Goal: Check status: Check status

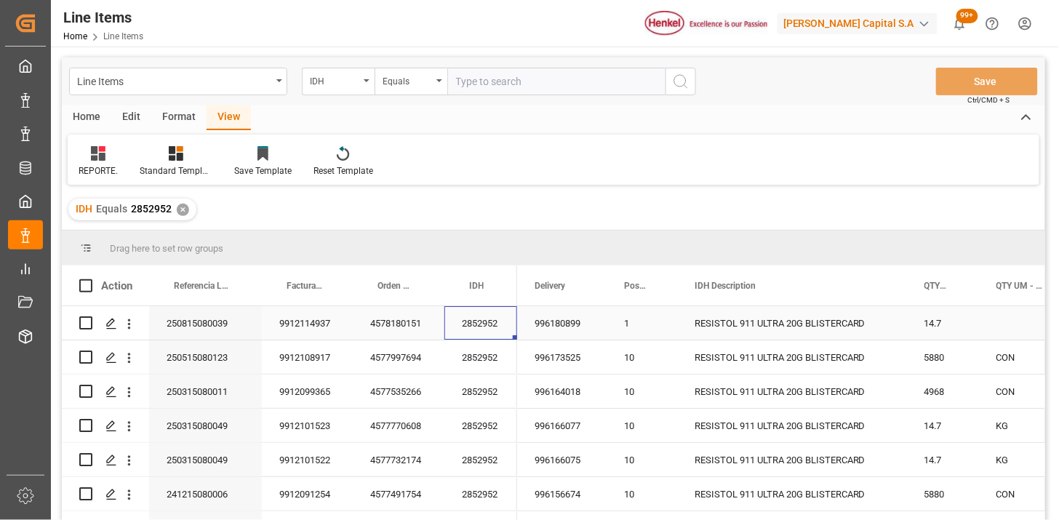
scroll to position [81, 0]
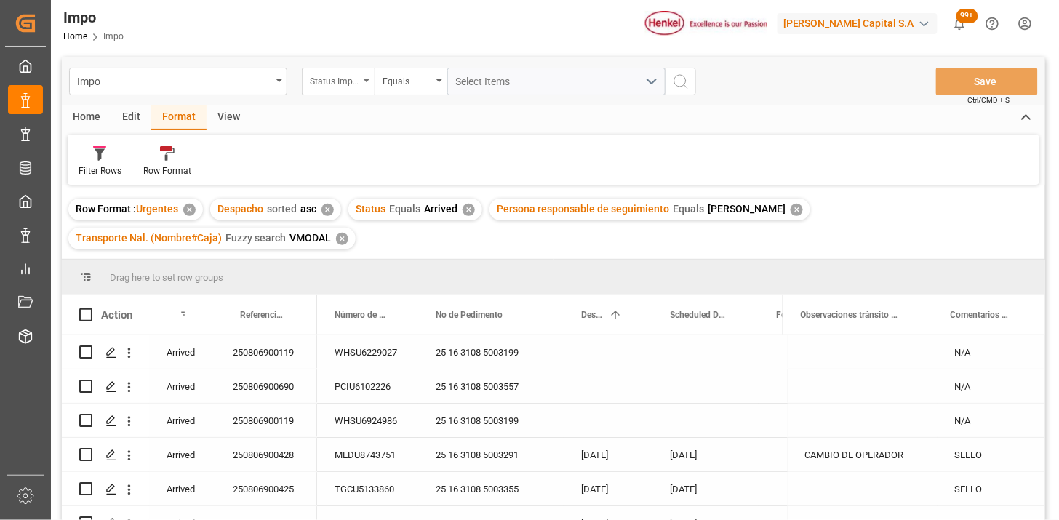
click at [308, 79] on div "Status Importación" at bounding box center [338, 82] width 73 height 28
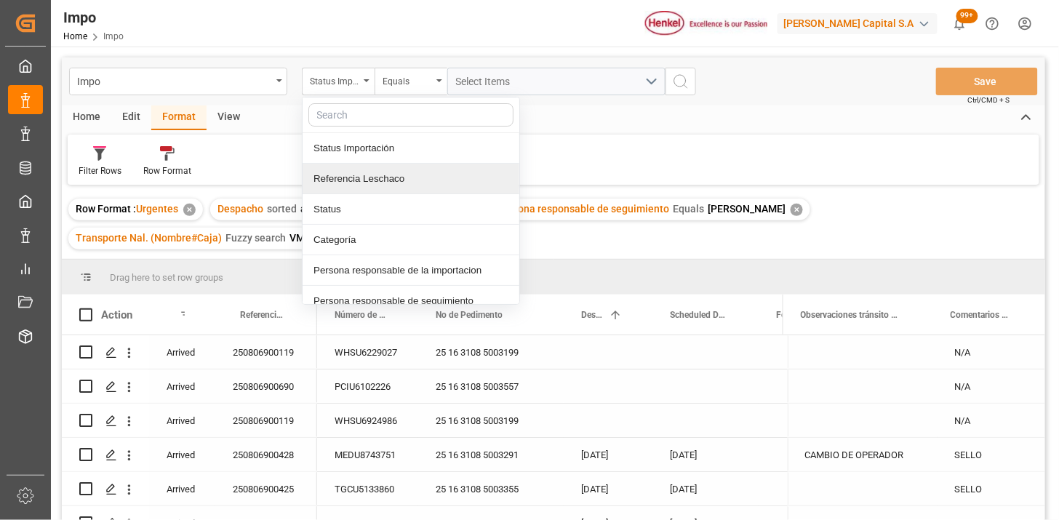
drag, startPoint x: 381, startPoint y: 176, endPoint x: 493, endPoint y: 119, distance: 124.9
click at [390, 170] on div "Referencia Leschaco" at bounding box center [411, 179] width 217 height 31
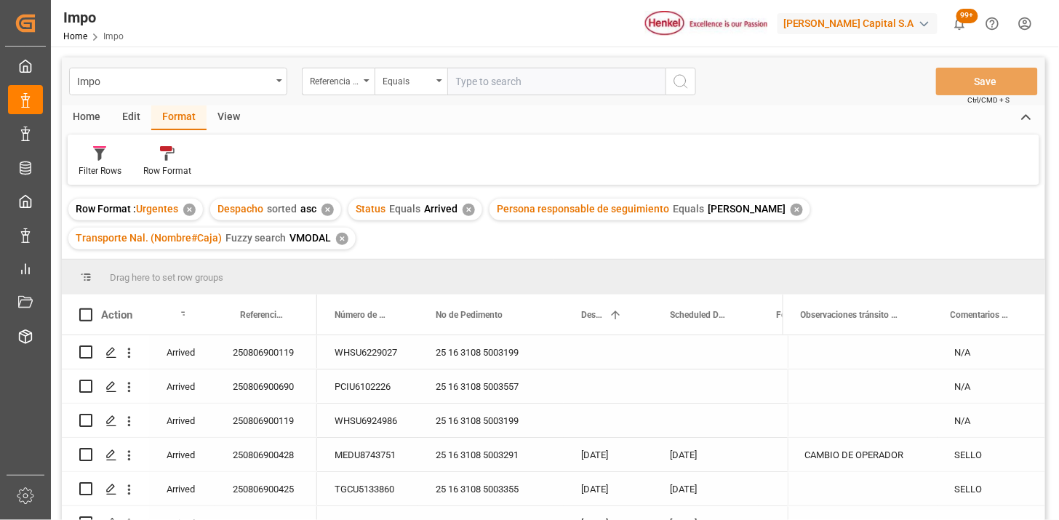
click at [519, 89] on input "text" at bounding box center [556, 82] width 218 height 28
type input "250806900847"
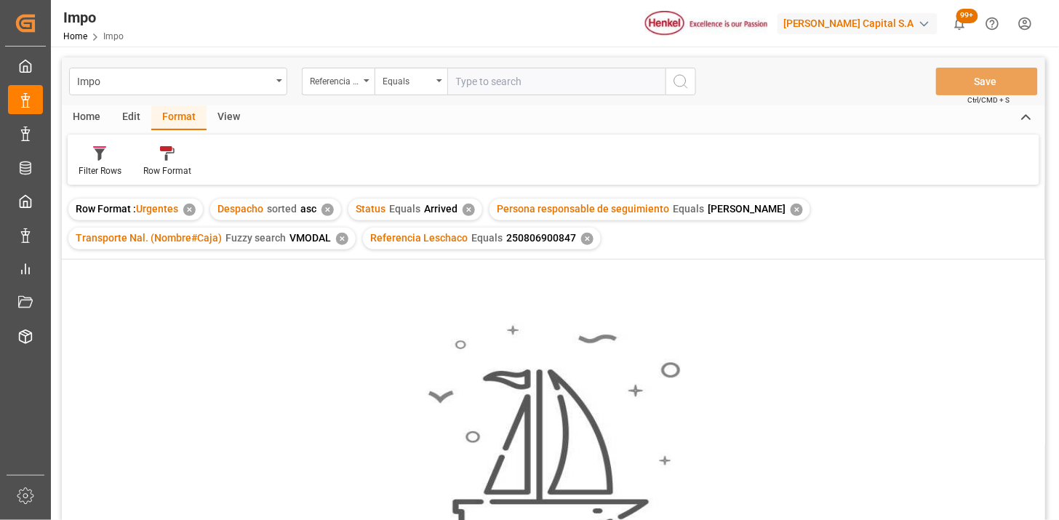
click at [326, 214] on div "✕" at bounding box center [328, 210] width 12 height 12
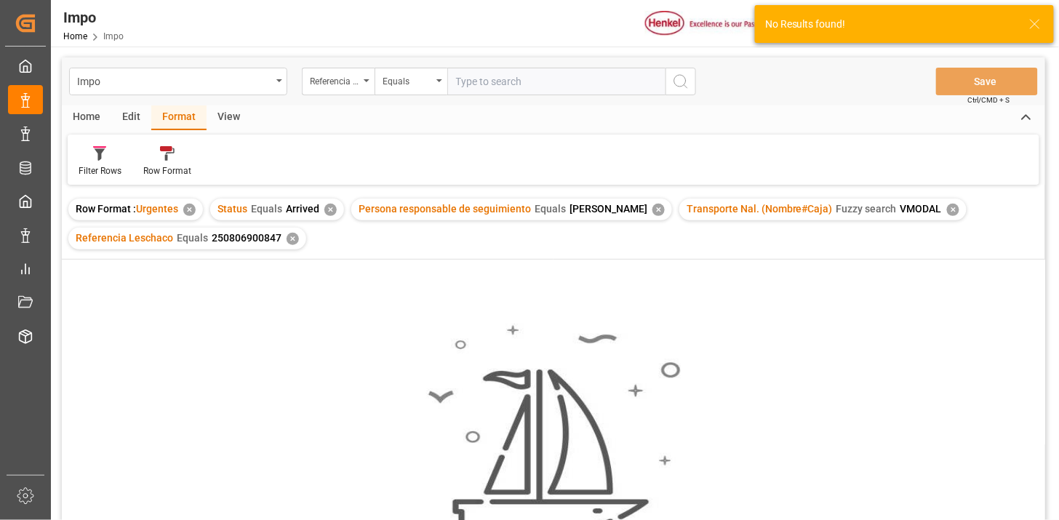
click at [330, 215] on div "✕" at bounding box center [330, 210] width 12 height 12
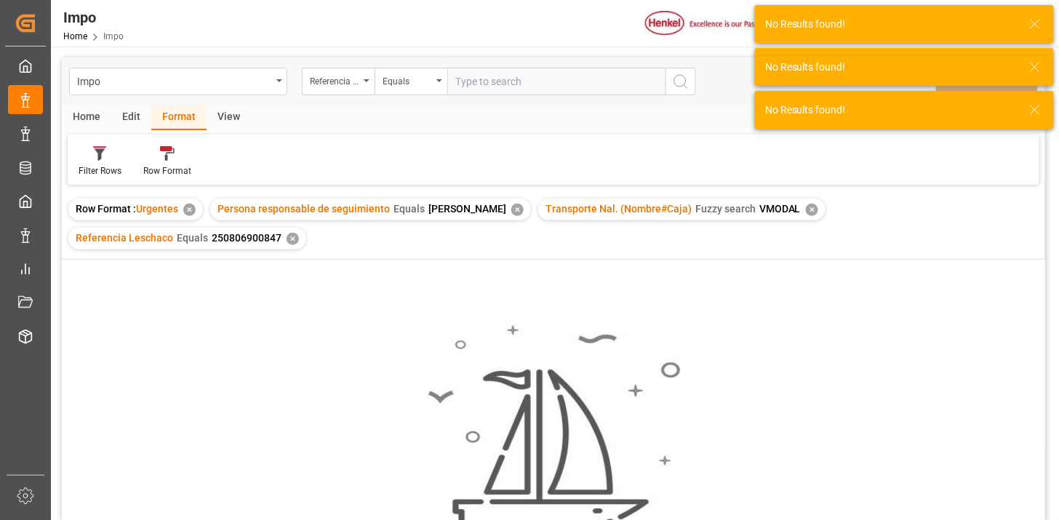
click at [515, 210] on div "✕" at bounding box center [517, 210] width 12 height 12
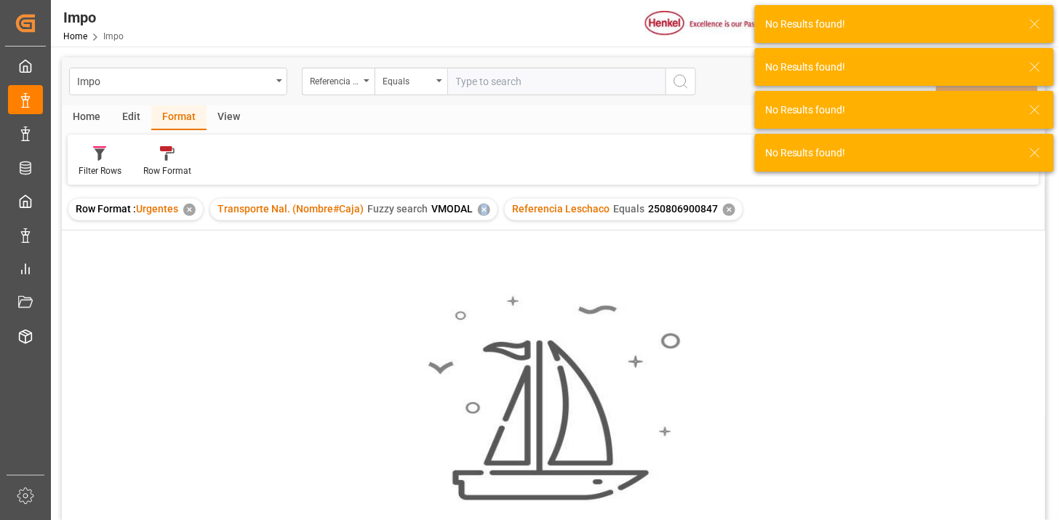
click at [482, 208] on div "✕" at bounding box center [484, 210] width 12 height 12
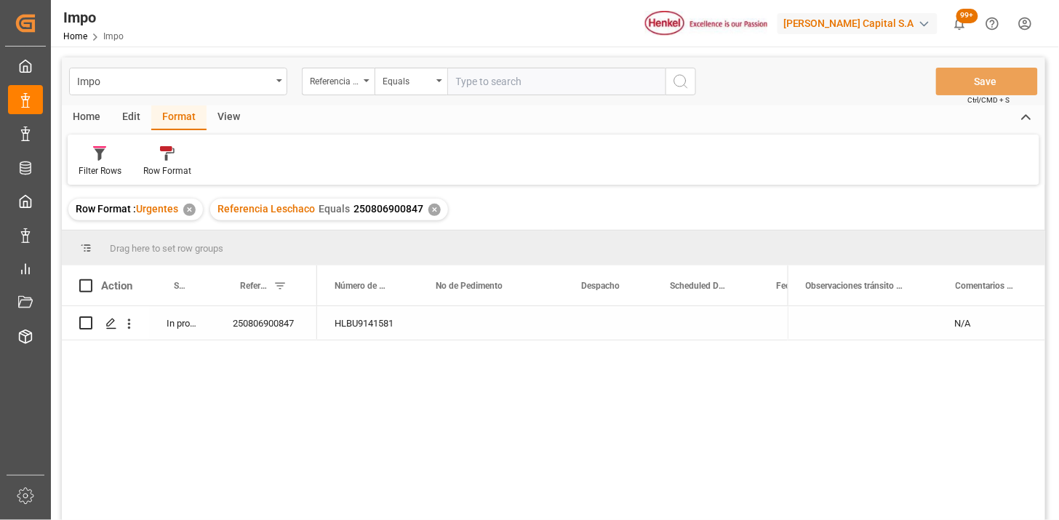
click at [228, 111] on div "View" at bounding box center [229, 117] width 44 height 25
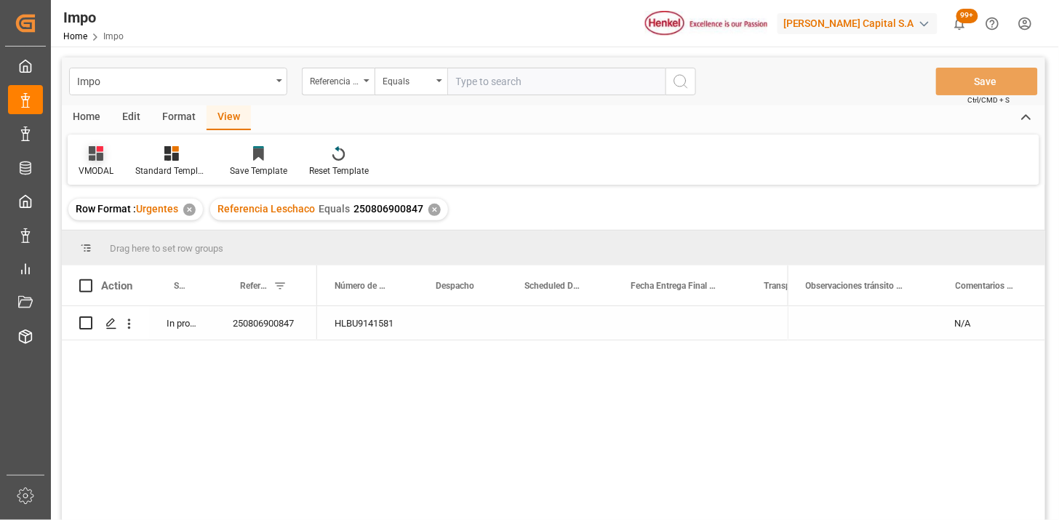
drag, startPoint x: 107, startPoint y: 164, endPoint x: 112, endPoint y: 175, distance: 12.0
click at [106, 164] on div "VMODAL" at bounding box center [96, 170] width 35 height 13
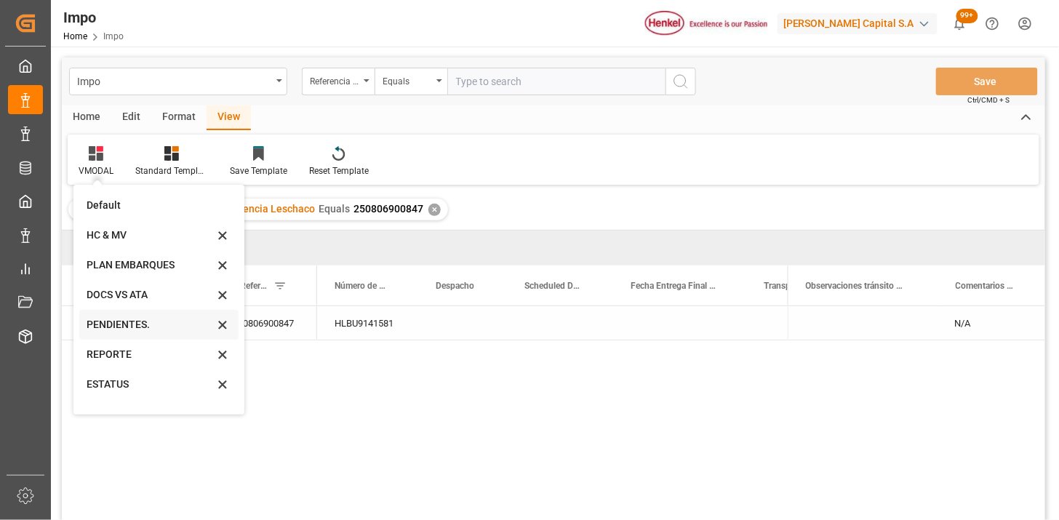
scroll to position [49, 0]
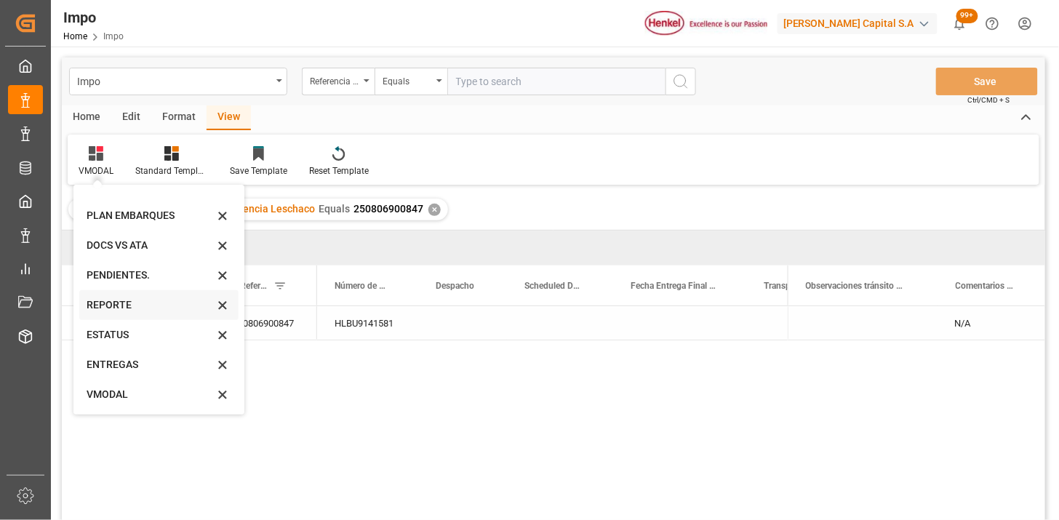
click at [132, 311] on div "REPORTE" at bounding box center [150, 305] width 127 height 15
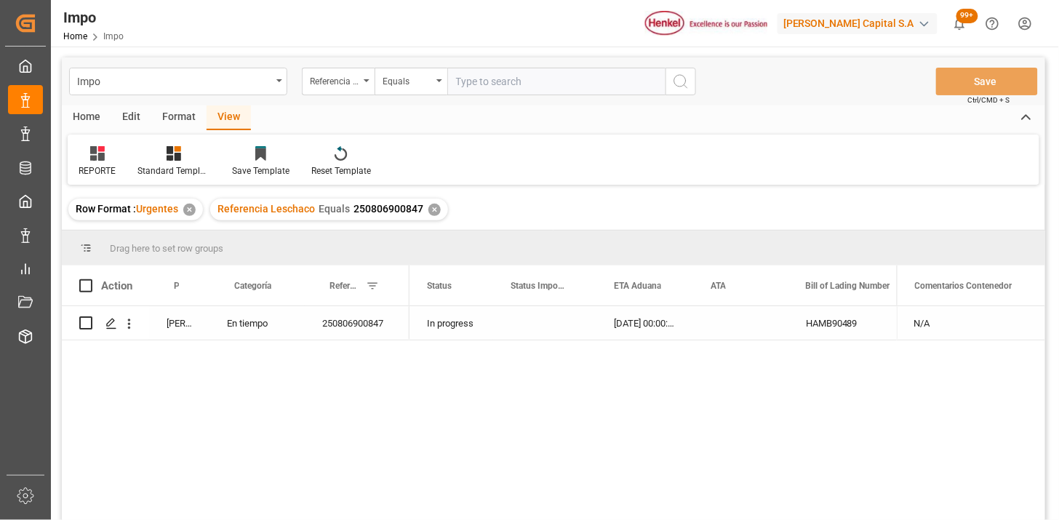
click at [245, 333] on div "En tiempo" at bounding box center [257, 322] width 95 height 33
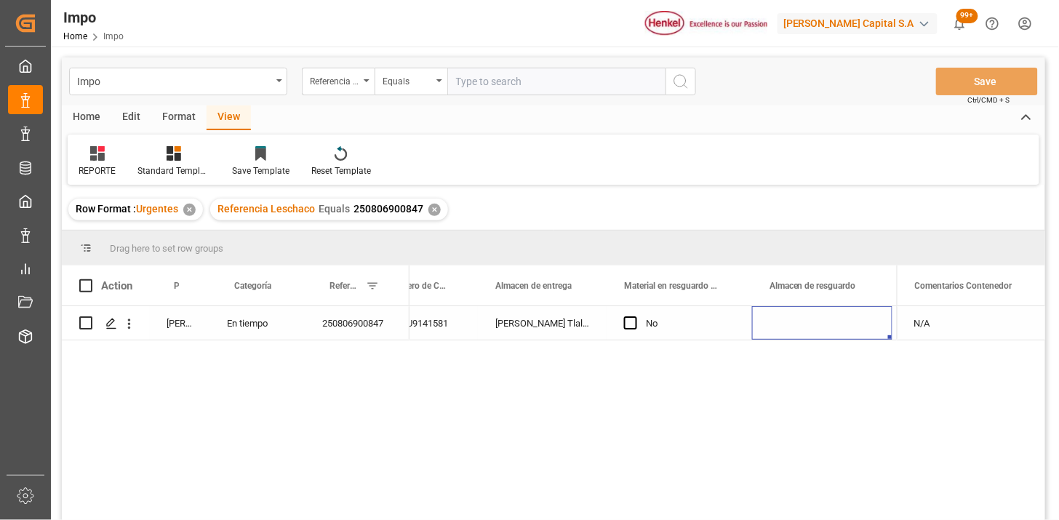
scroll to position [0, 0]
click at [722, 327] on div "Press SPACE to select this row." at bounding box center [701, 322] width 146 height 33
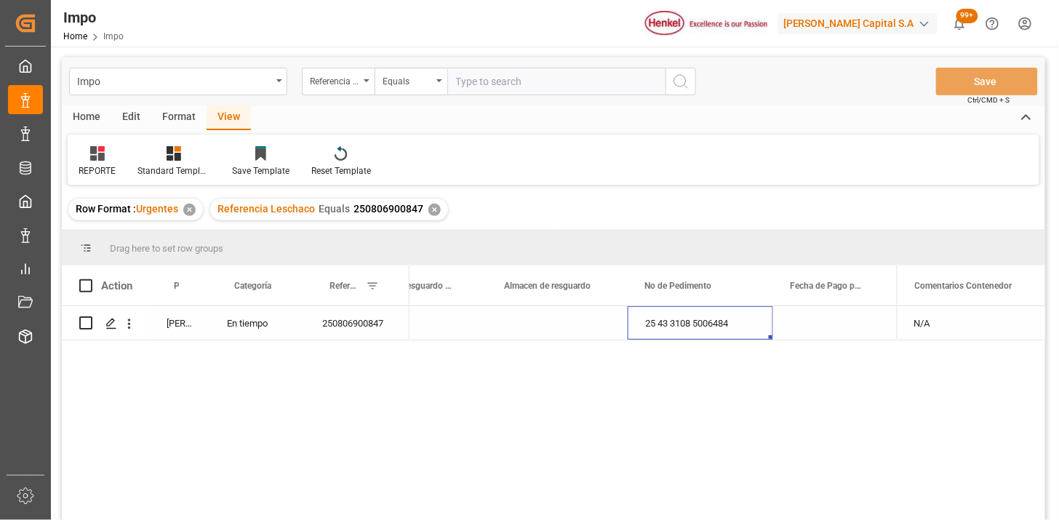
click at [562, 82] on input "text" at bounding box center [556, 82] width 218 height 28
paste input "250806900882"
type input "250806900882"
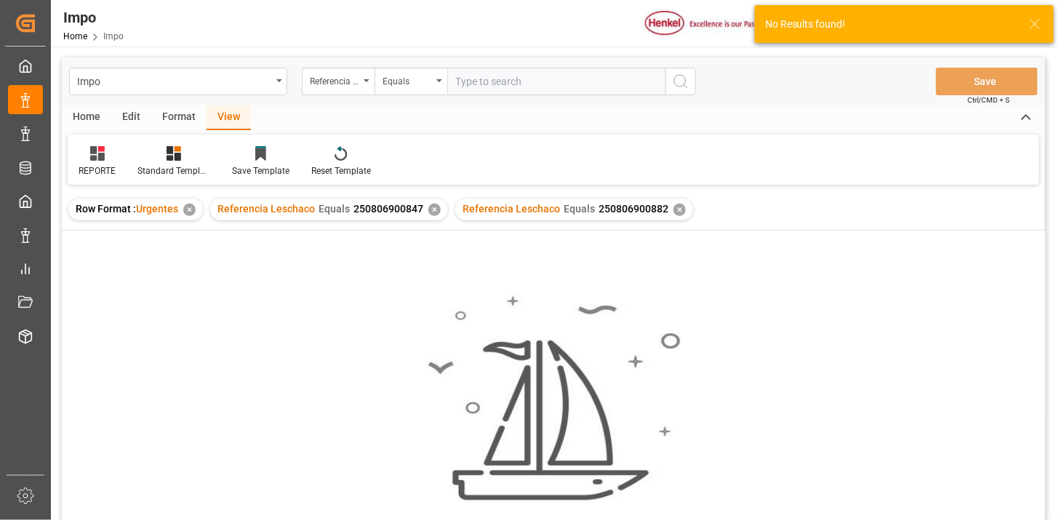
click at [431, 207] on div "✕" at bounding box center [435, 210] width 12 height 12
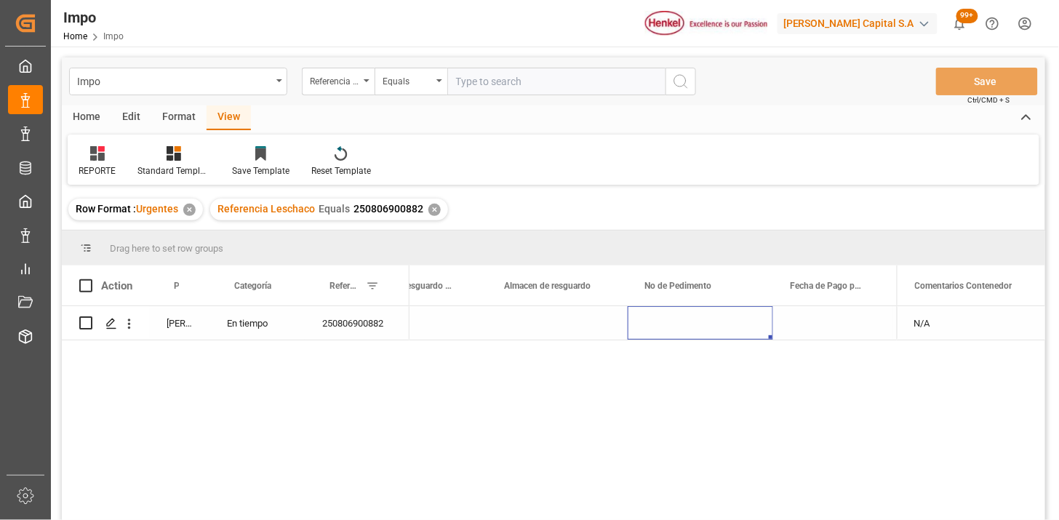
click at [356, 328] on div "250806900882" at bounding box center [357, 322] width 105 height 33
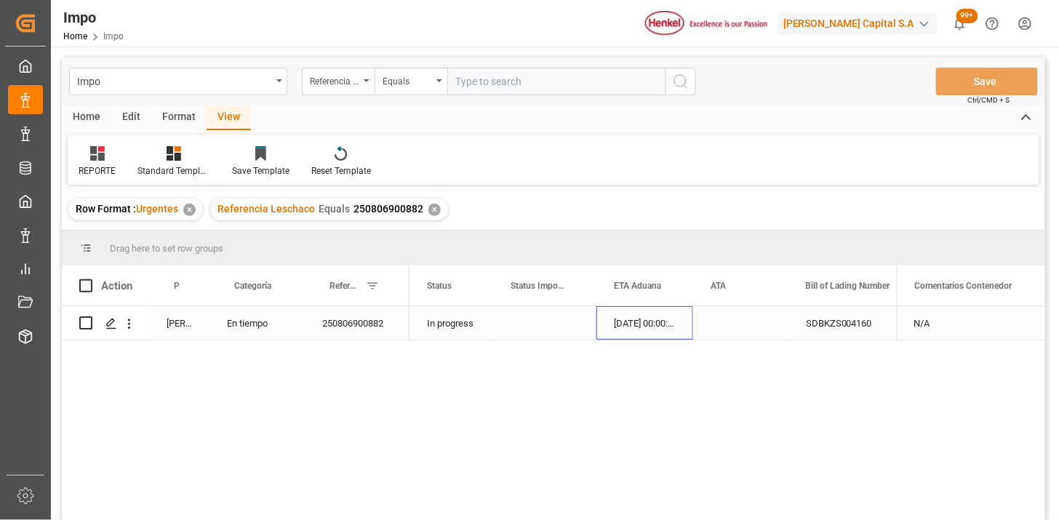
click at [670, 331] on div "[DATE] 00:00:00" at bounding box center [645, 322] width 97 height 33
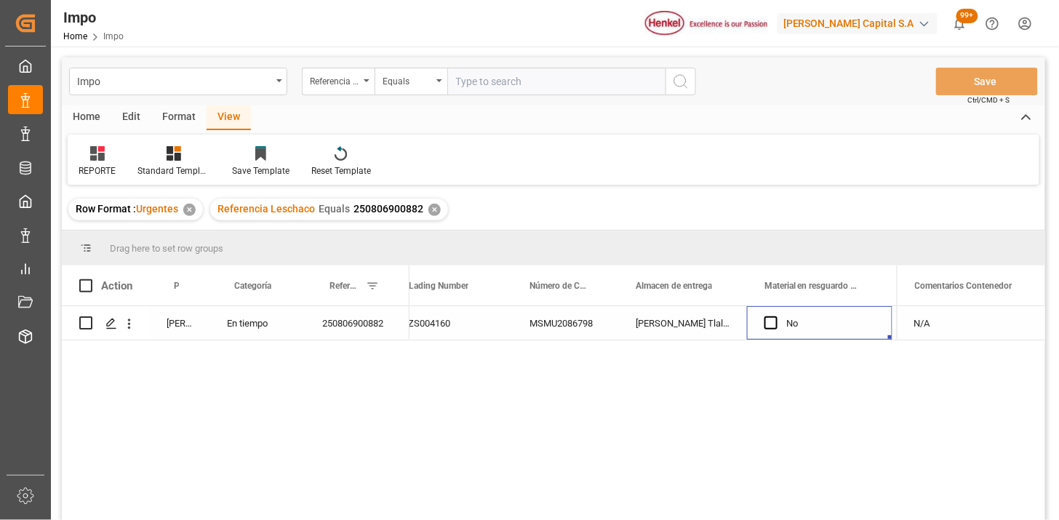
scroll to position [0, 562]
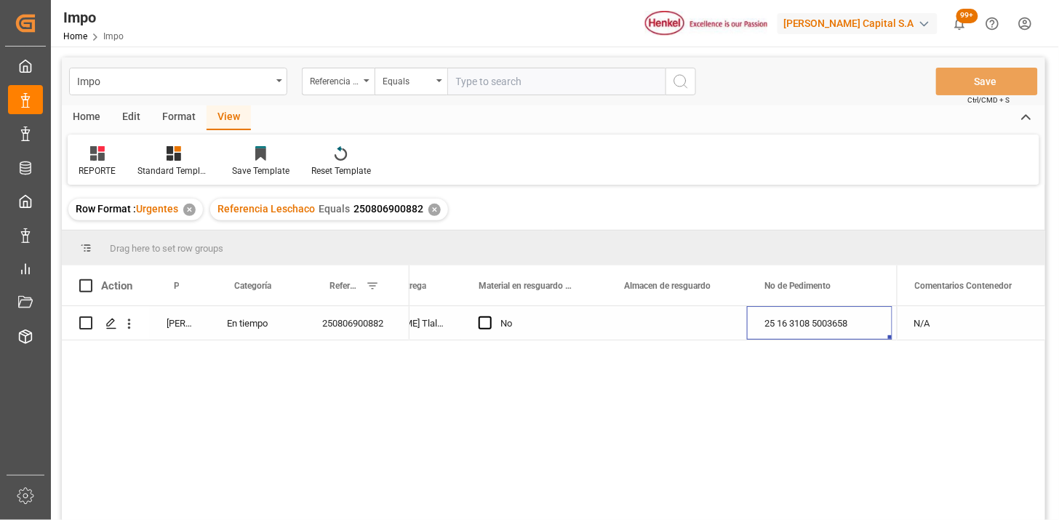
click at [471, 85] on input "text" at bounding box center [556, 82] width 218 height 28
paste input "250815080159"
type input "250815080159"
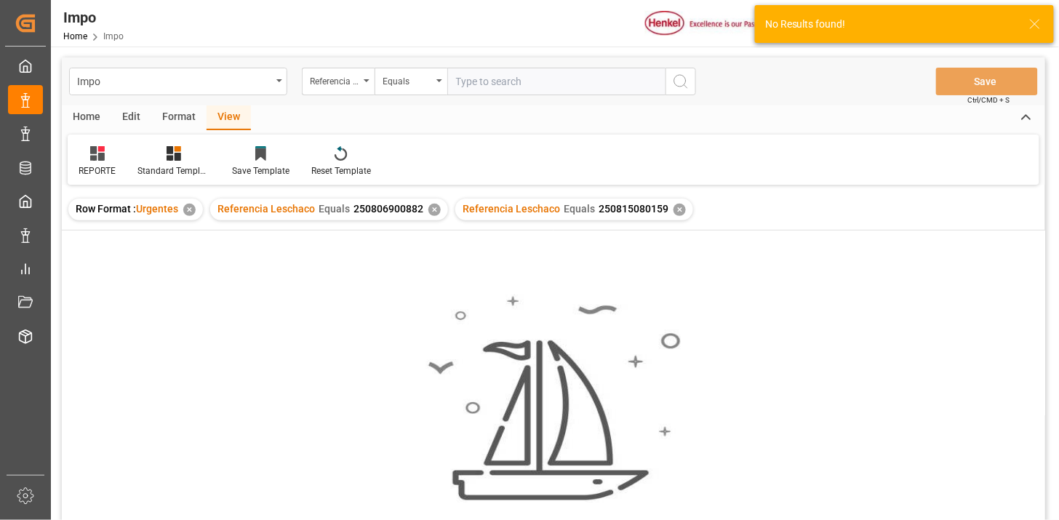
click at [433, 209] on div "✕" at bounding box center [435, 210] width 12 height 12
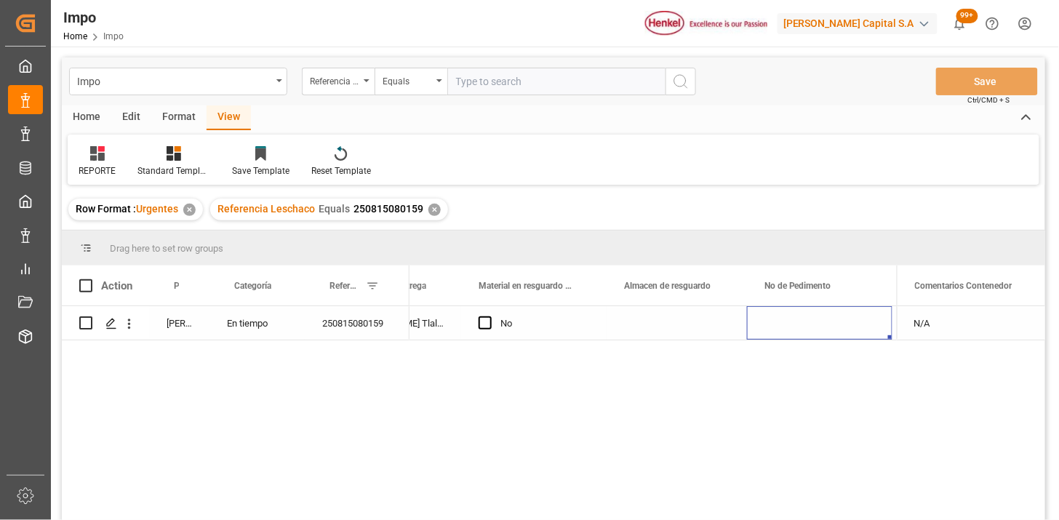
click at [808, 322] on div "Press SPACE to select this row." at bounding box center [820, 322] width 146 height 33
